Goal: Communication & Community: Answer question/provide support

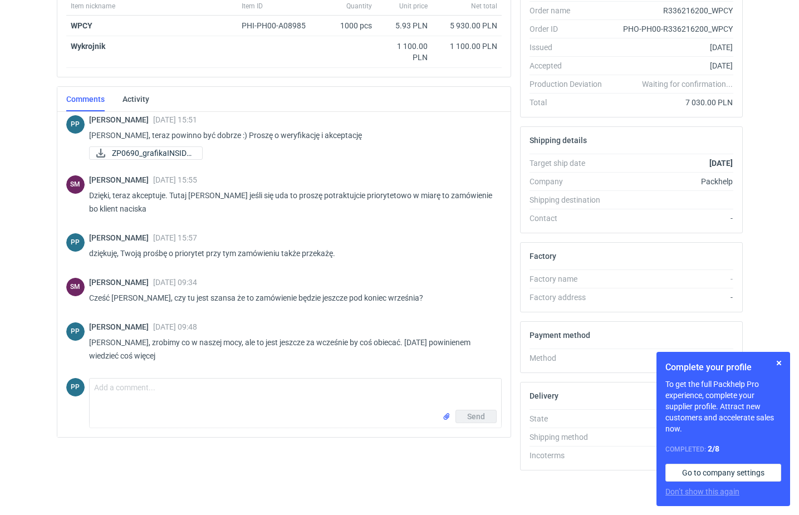
scroll to position [201, 0]
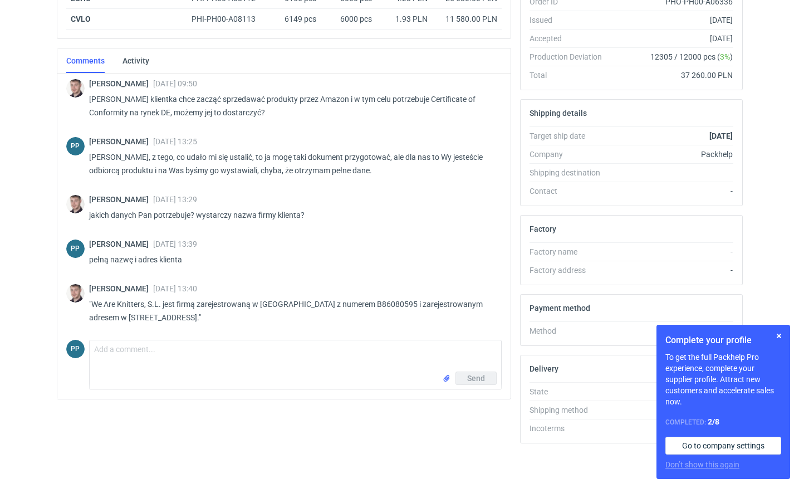
scroll to position [228, 0]
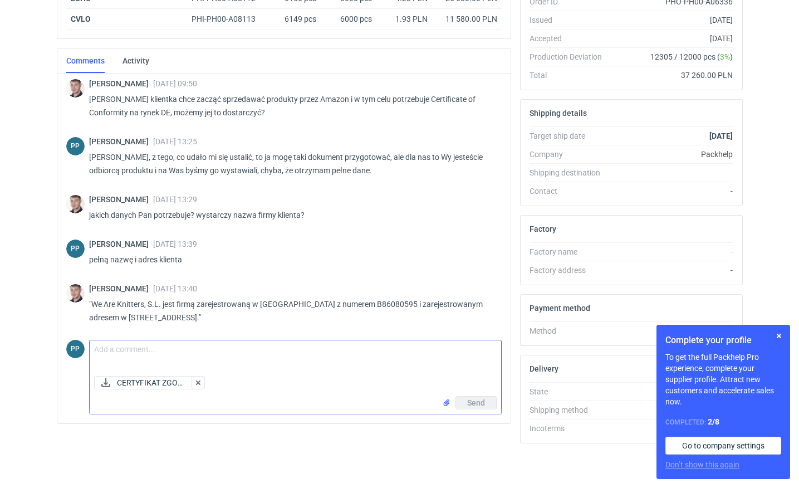
click at [139, 354] on textarea "Comment message" at bounding box center [296, 355] width 412 height 31
type textarea "[PERSON_NAME], przesyłam certyfikat."
click at [479, 405] on span "Send" at bounding box center [476, 403] width 18 height 8
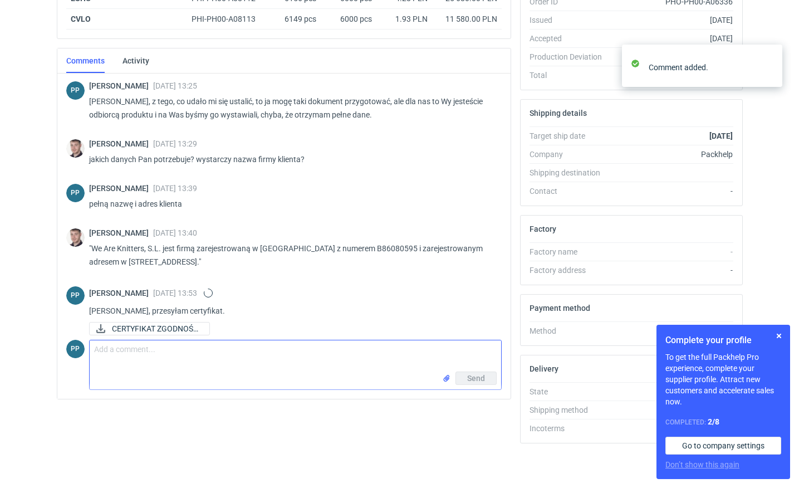
scroll to position [884, 0]
